Goal: Navigation & Orientation: Understand site structure

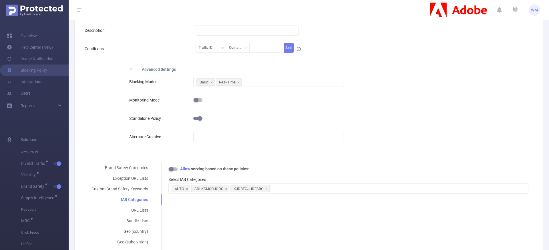
scroll to position [157, 0]
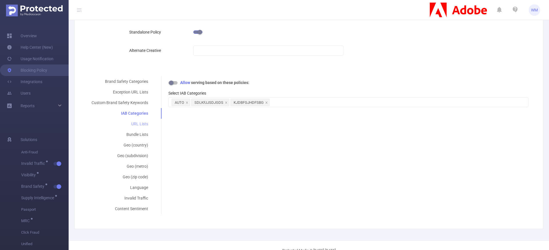
click at [133, 124] on div "URL Lists" at bounding box center [120, 123] width 70 height 11
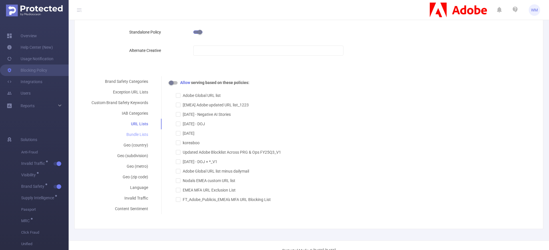
click at [137, 132] on div "Bundle Lists" at bounding box center [120, 134] width 70 height 11
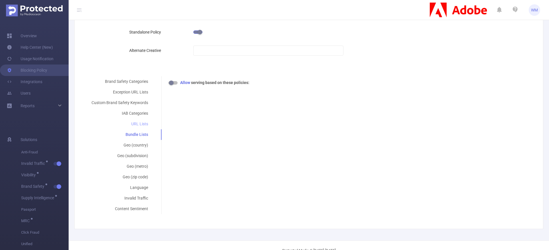
click at [137, 126] on div "URL Lists" at bounding box center [120, 123] width 70 height 11
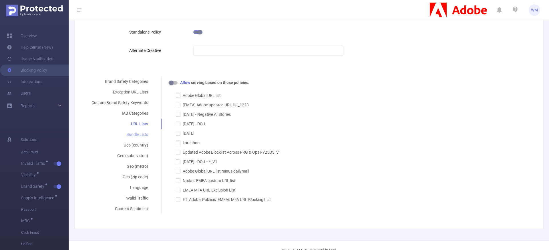
click at [138, 135] on div "Bundle Lists" at bounding box center [120, 134] width 70 height 11
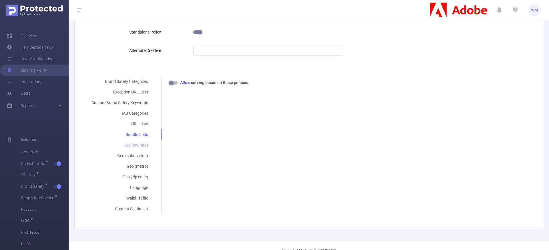
click at [137, 141] on div "Geo (country)" at bounding box center [120, 145] width 70 height 11
click at [136, 157] on div "Geo (subdivision)" at bounding box center [120, 155] width 70 height 11
click at [137, 144] on div "Geo (country)" at bounding box center [120, 145] width 70 height 11
click at [134, 163] on div "Geo (metro)" at bounding box center [120, 166] width 70 height 11
click at [134, 168] on div "Geo (metro)" at bounding box center [120, 166] width 70 height 11
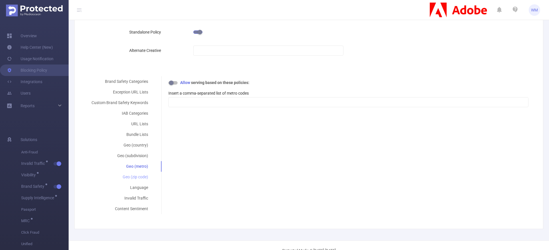
click at [134, 180] on div "Geo (zip code)" at bounding box center [120, 176] width 70 height 11
click at [137, 185] on div "Language" at bounding box center [120, 187] width 70 height 11
click at [139, 198] on div "Invalid Traffic" at bounding box center [120, 198] width 70 height 11
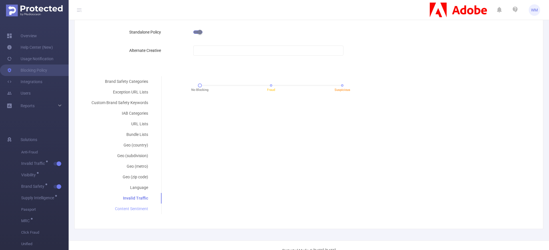
click at [138, 204] on div "Content Sentiment" at bounding box center [120, 208] width 70 height 11
click at [137, 82] on div "Brand Safety Categories" at bounding box center [120, 81] width 70 height 11
